Goal: Navigation & Orientation: Go to known website

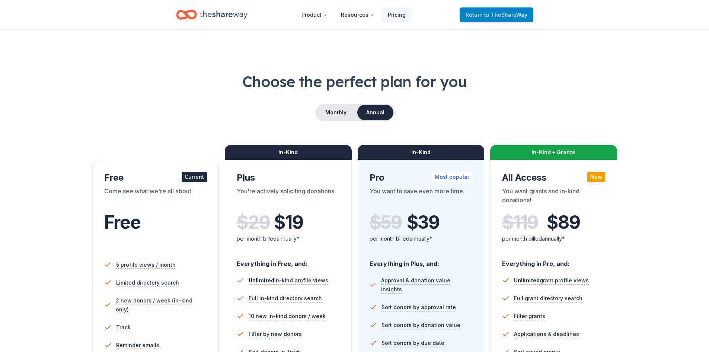
click at [502, 14] on span "to TheShareWay" at bounding box center [505, 15] width 43 height 6
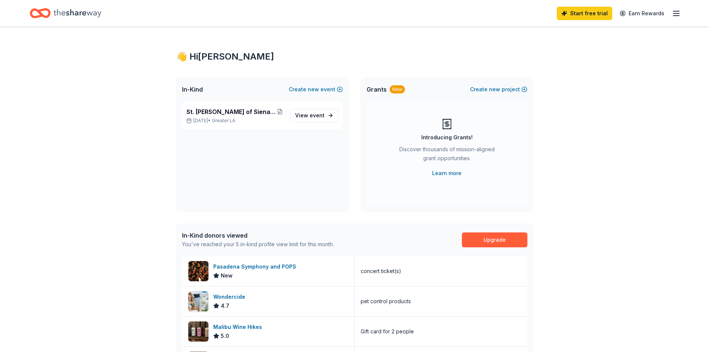
click at [678, 16] on line "button" at bounding box center [676, 16] width 6 height 0
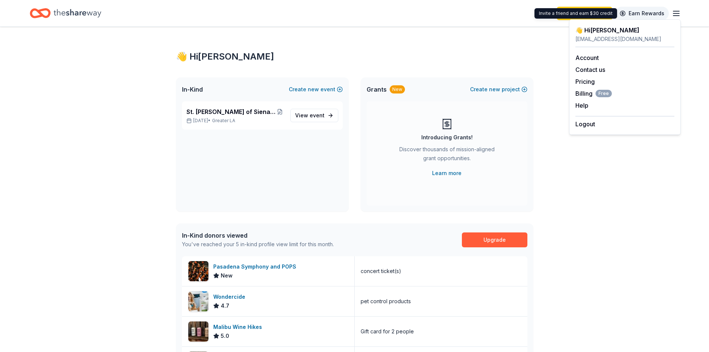
click at [647, 13] on link "Earn Rewards" at bounding box center [642, 13] width 54 height 13
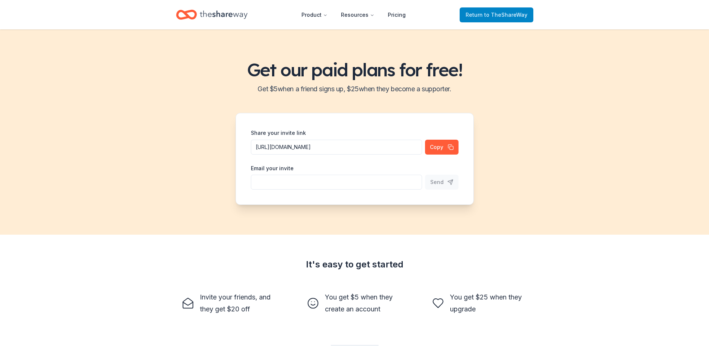
click at [505, 11] on span "Return to TheShareWay" at bounding box center [497, 14] width 62 height 9
